Goal: Information Seeking & Learning: Learn about a topic

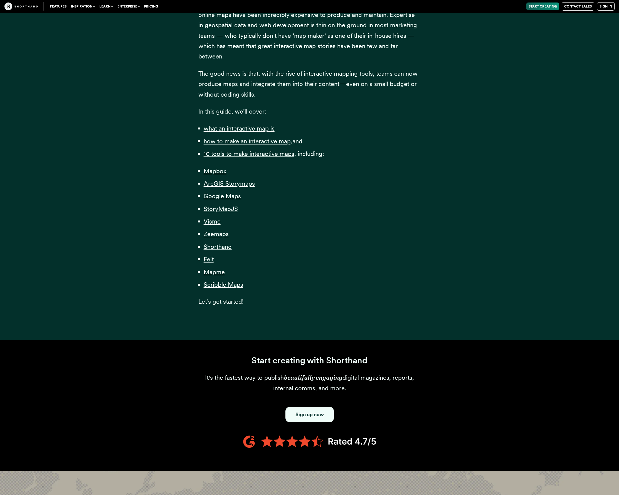
scroll to position [376, 0]
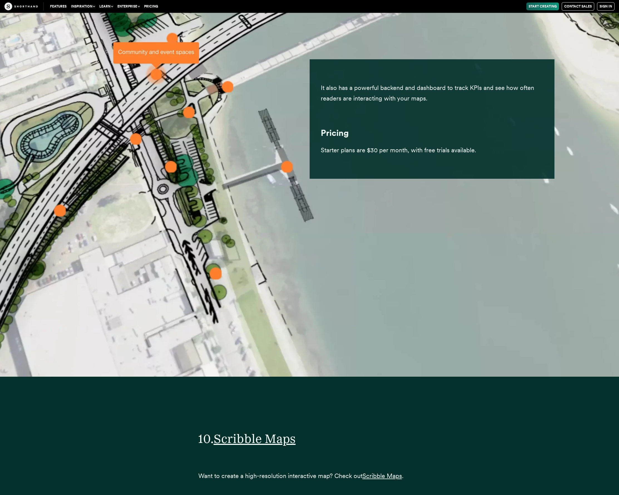
scroll to position [20584, 0]
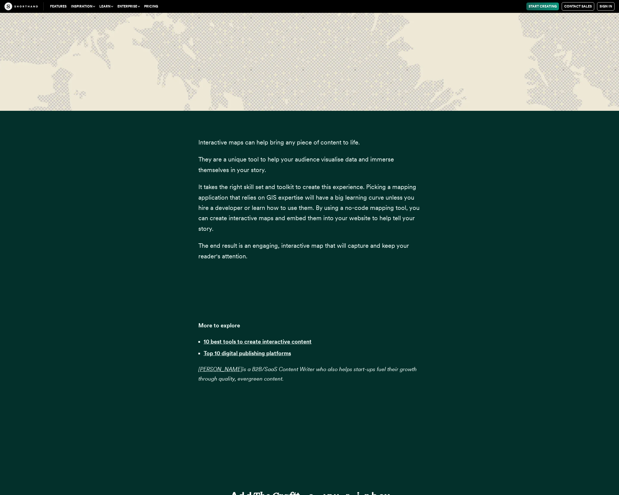
scroll to position [22473, 0]
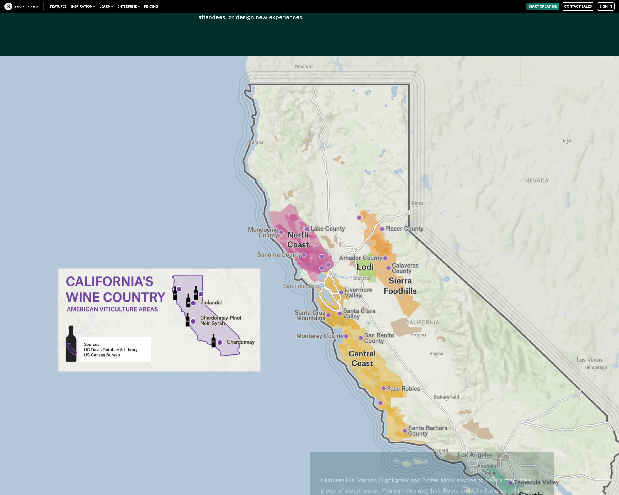
scroll to position [17052, 0]
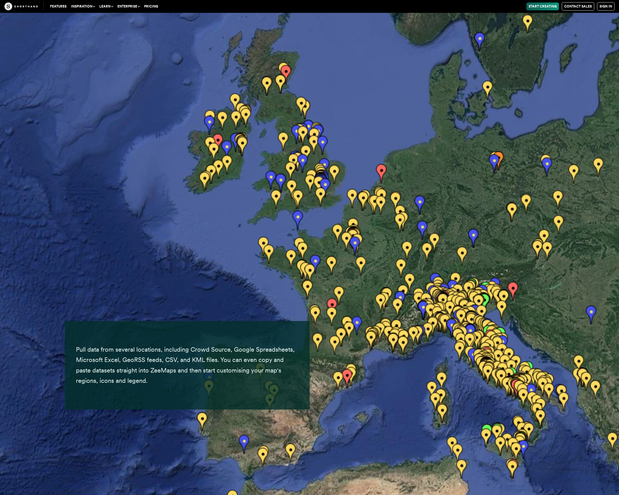
scroll to position [13744, 0]
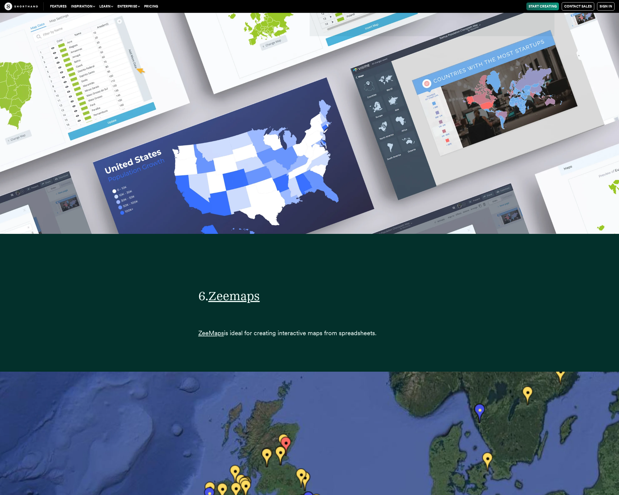
scroll to position [13309, 0]
